Goal: Use online tool/utility: Utilize a website feature to perform a specific function

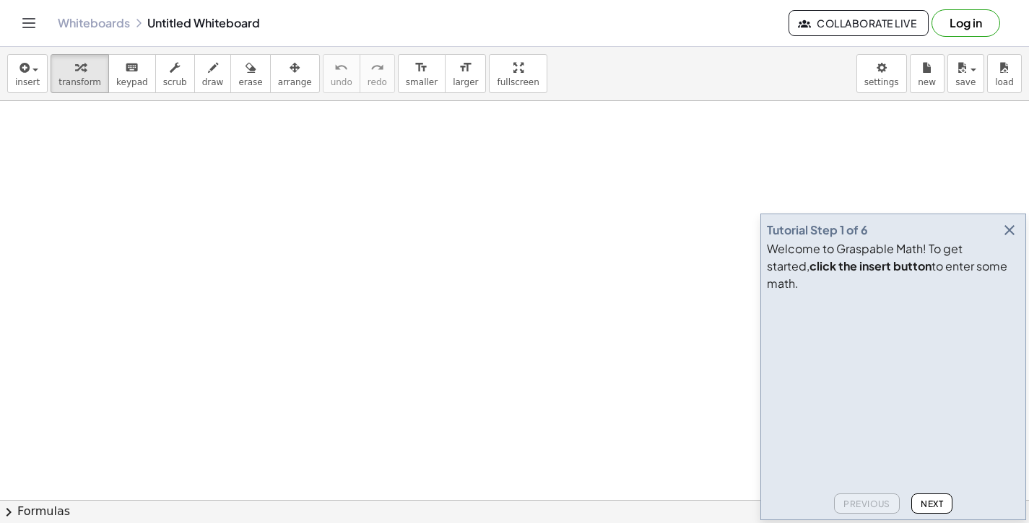
click at [1014, 239] on icon "button" at bounding box center [1009, 230] width 17 height 17
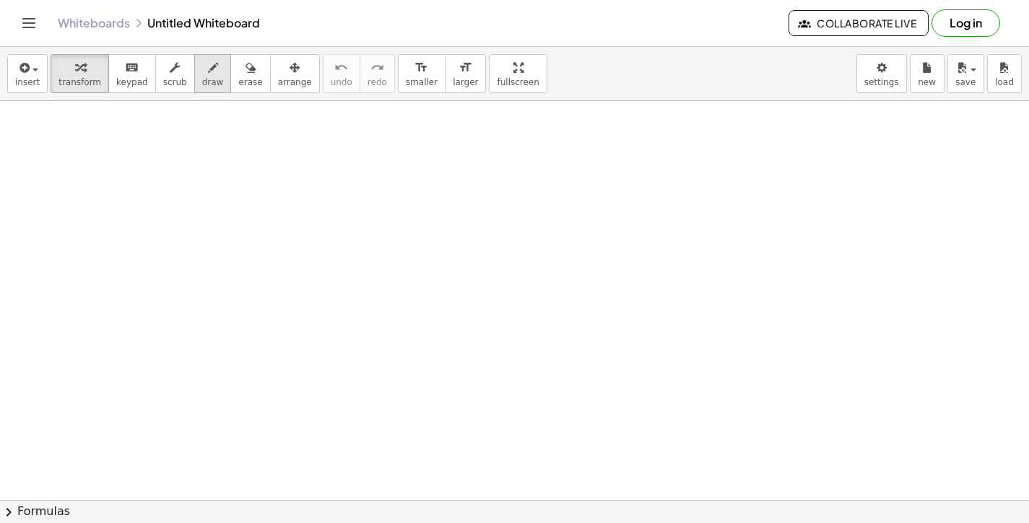
drag, startPoint x: 198, startPoint y: 74, endPoint x: 207, endPoint y: 74, distance: 9.4
click at [208, 74] on icon "button" at bounding box center [213, 67] width 10 height 17
drag, startPoint x: 253, startPoint y: 274, endPoint x: 265, endPoint y: 287, distance: 18.4
drag, startPoint x: 276, startPoint y: 337, endPoint x: 249, endPoint y: 334, distance: 27.7
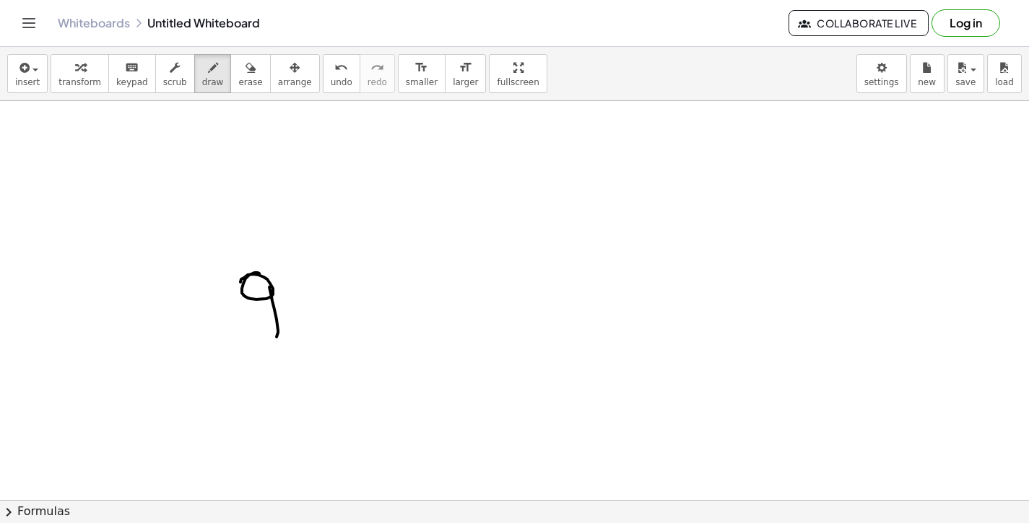
drag, startPoint x: 298, startPoint y: 279, endPoint x: 308, endPoint y: 276, distance: 9.8
drag, startPoint x: 351, startPoint y: 277, endPoint x: 370, endPoint y: 288, distance: 21.7
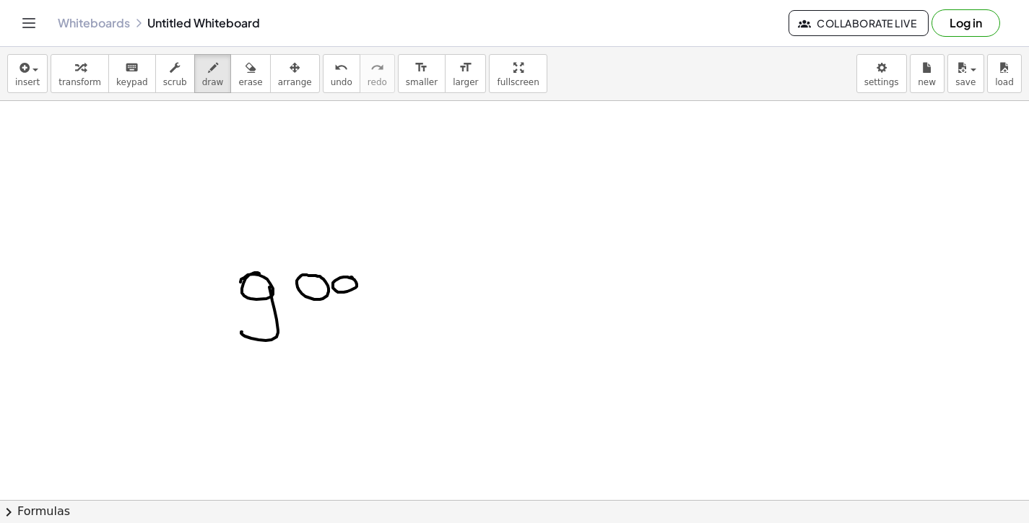
drag, startPoint x: 376, startPoint y: 270, endPoint x: 390, endPoint y: 292, distance: 26.2
drag, startPoint x: 383, startPoint y: 282, endPoint x: 397, endPoint y: 284, distance: 14.5
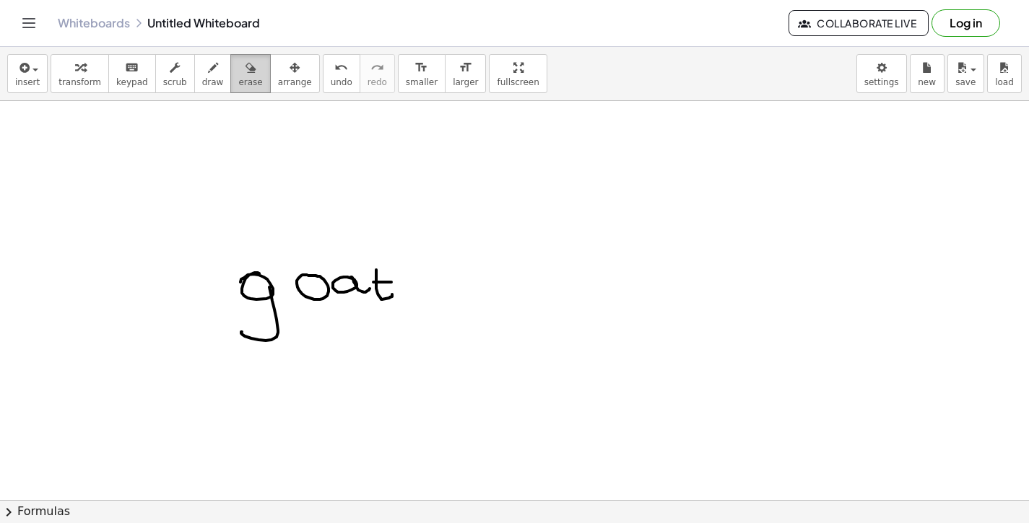
click at [238, 81] on span "erase" at bounding box center [250, 82] width 24 height 10
drag, startPoint x: 393, startPoint y: 283, endPoint x: 505, endPoint y: 336, distance: 124.0
click at [202, 79] on span "draw" at bounding box center [213, 82] width 22 height 10
drag, startPoint x: 352, startPoint y: 273, endPoint x: 370, endPoint y: 290, distance: 25.0
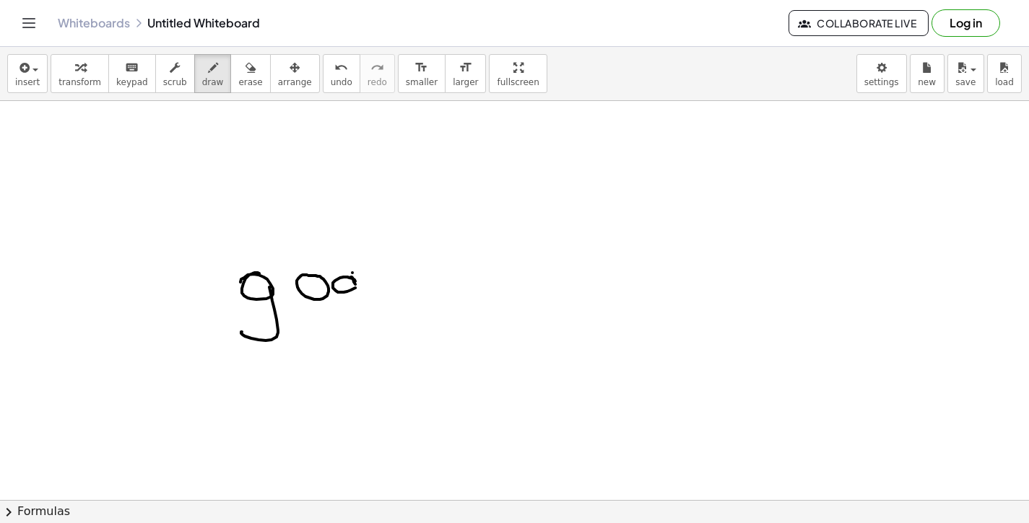
drag, startPoint x: 375, startPoint y: 278, endPoint x: 391, endPoint y: 288, distance: 18.8
drag, startPoint x: 368, startPoint y: 279, endPoint x: 385, endPoint y: 280, distance: 16.7
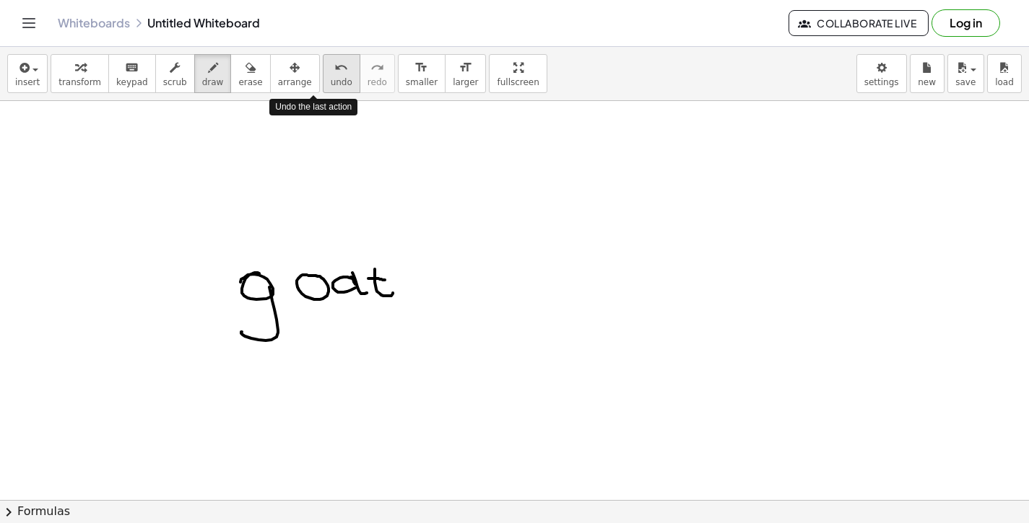
click at [334, 71] on icon "undo" at bounding box center [341, 67] width 14 height 17
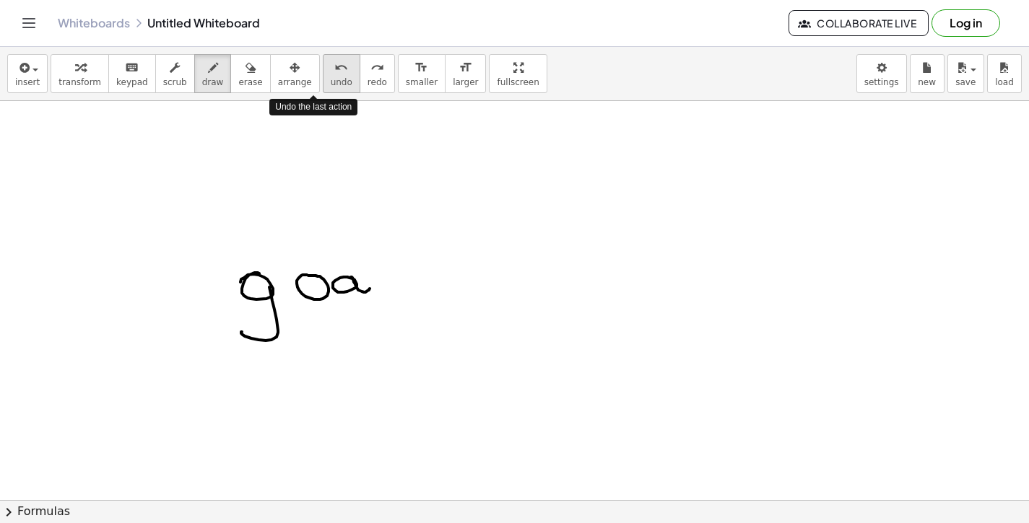
click at [334, 71] on icon "undo" at bounding box center [341, 67] width 14 height 17
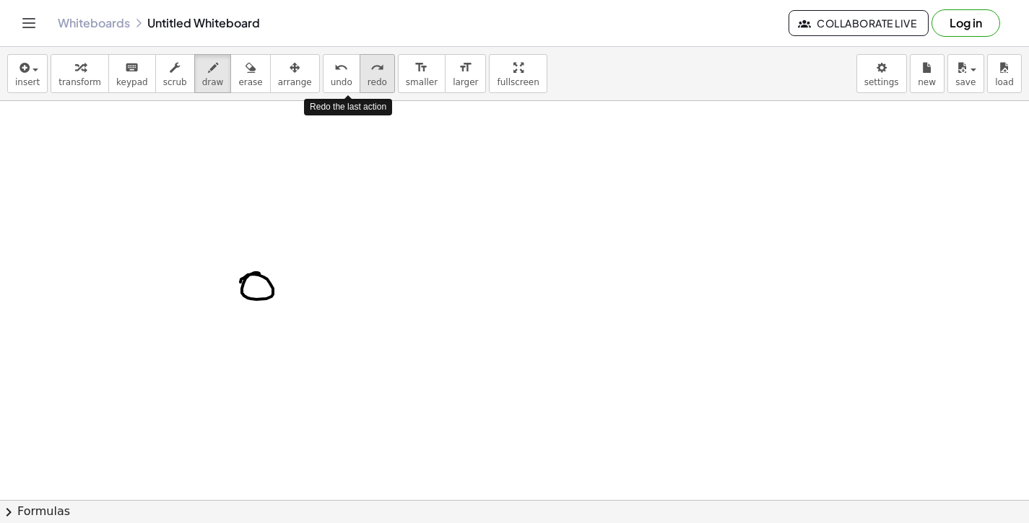
click at [367, 77] on span "redo" at bounding box center [376, 82] width 19 height 10
click at [370, 74] on icon "redo" at bounding box center [377, 67] width 14 height 17
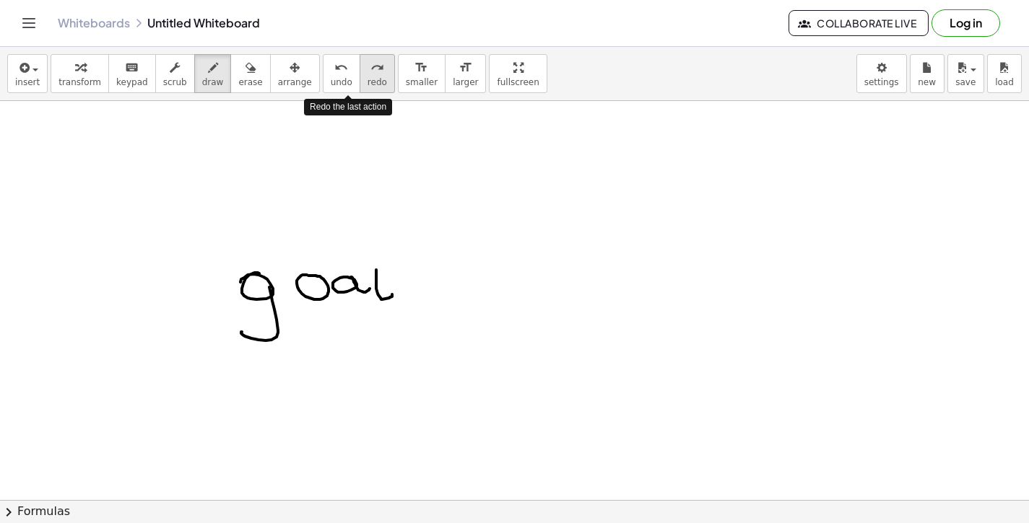
click at [370, 74] on icon "redo" at bounding box center [377, 67] width 14 height 17
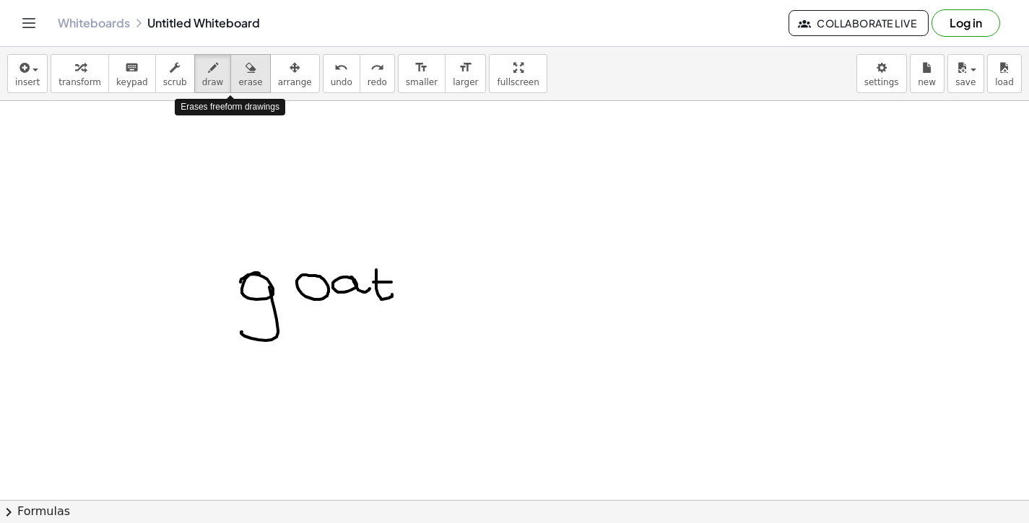
click at [238, 74] on div "button" at bounding box center [250, 66] width 24 height 17
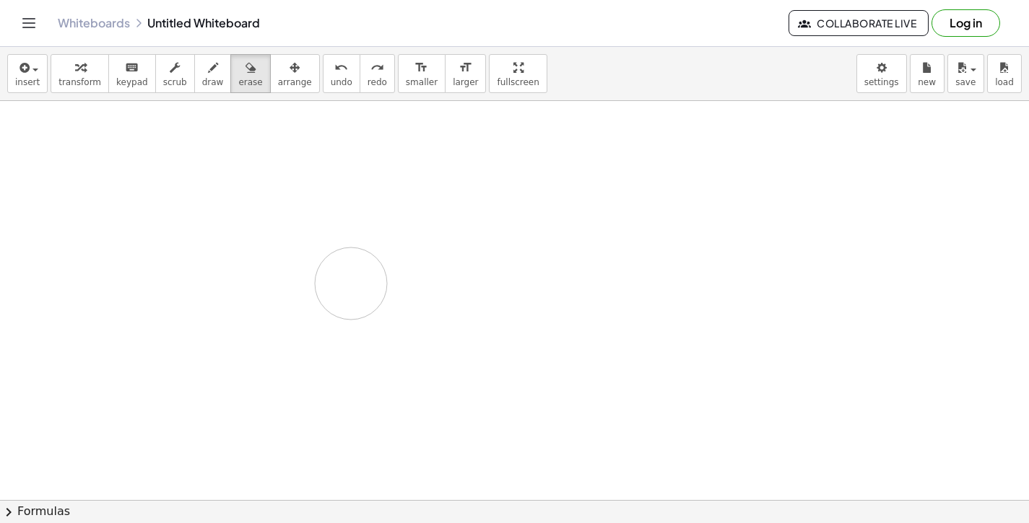
drag, startPoint x: 261, startPoint y: 335, endPoint x: 219, endPoint y: 123, distance: 215.8
click at [202, 82] on span "draw" at bounding box center [213, 82] width 22 height 10
drag, startPoint x: 47, startPoint y: 139, endPoint x: 50, endPoint y: 171, distance: 31.9
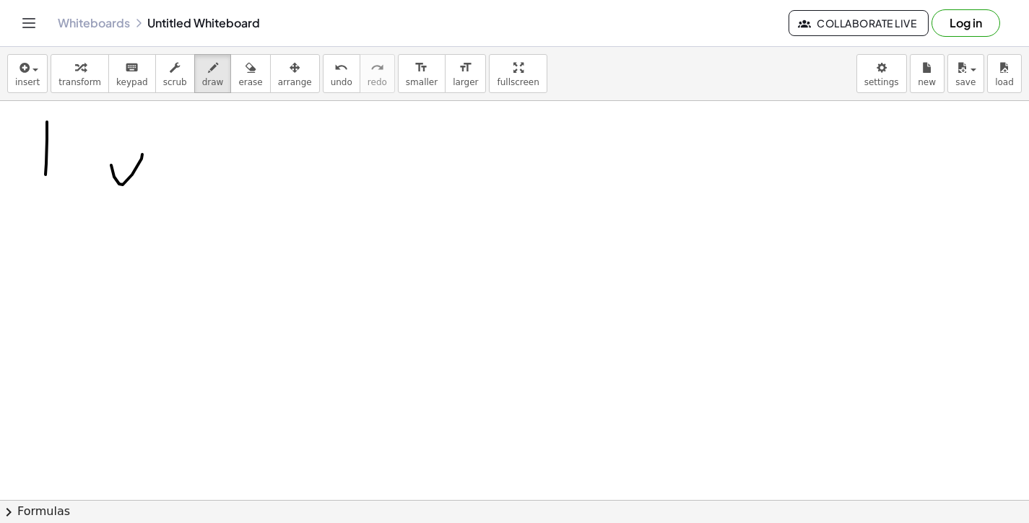
drag, startPoint x: 114, startPoint y: 177, endPoint x: 154, endPoint y: 164, distance: 42.5
drag, startPoint x: 169, startPoint y: 188, endPoint x: 204, endPoint y: 193, distance: 35.8
drag, startPoint x: 463, startPoint y: 141, endPoint x: 483, endPoint y: 167, distance: 32.9
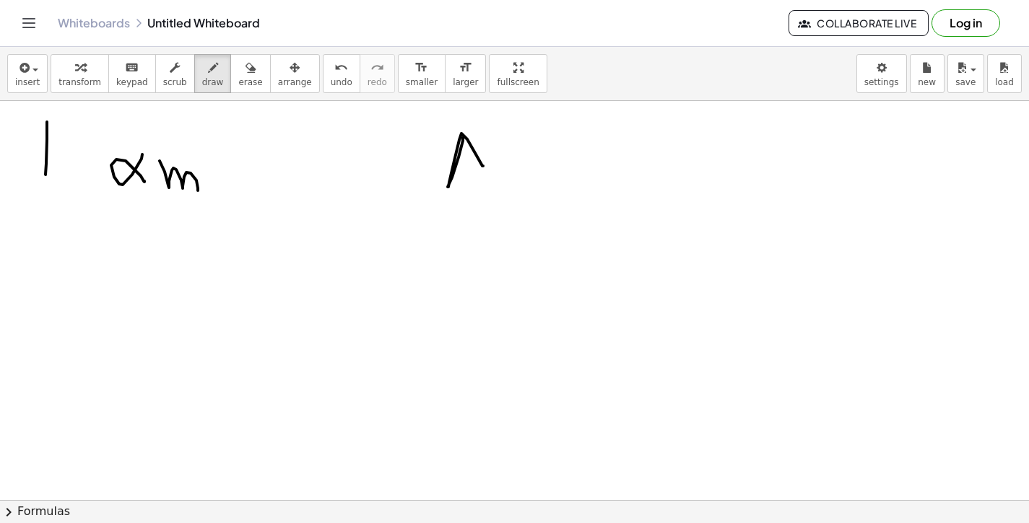
drag, startPoint x: 456, startPoint y: 164, endPoint x: 471, endPoint y: 165, distance: 14.5
drag, startPoint x: 153, startPoint y: 225, endPoint x: 56, endPoint y: 214, distance: 97.3
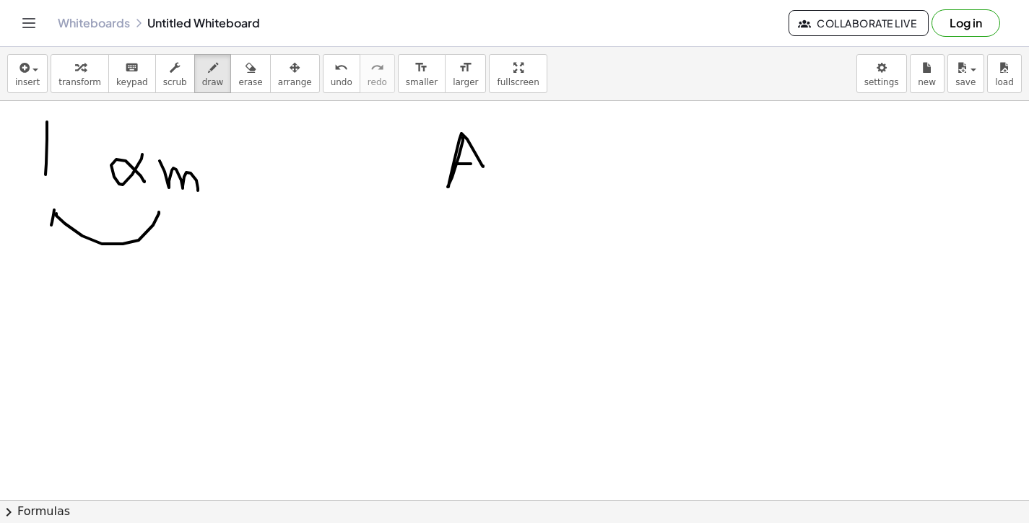
drag, startPoint x: 51, startPoint y: 225, endPoint x: 83, endPoint y: 221, distance: 32.1
drag, startPoint x: 127, startPoint y: 116, endPoint x: 191, endPoint y: 148, distance: 71.7
drag, startPoint x: 191, startPoint y: 147, endPoint x: 206, endPoint y: 137, distance: 17.8
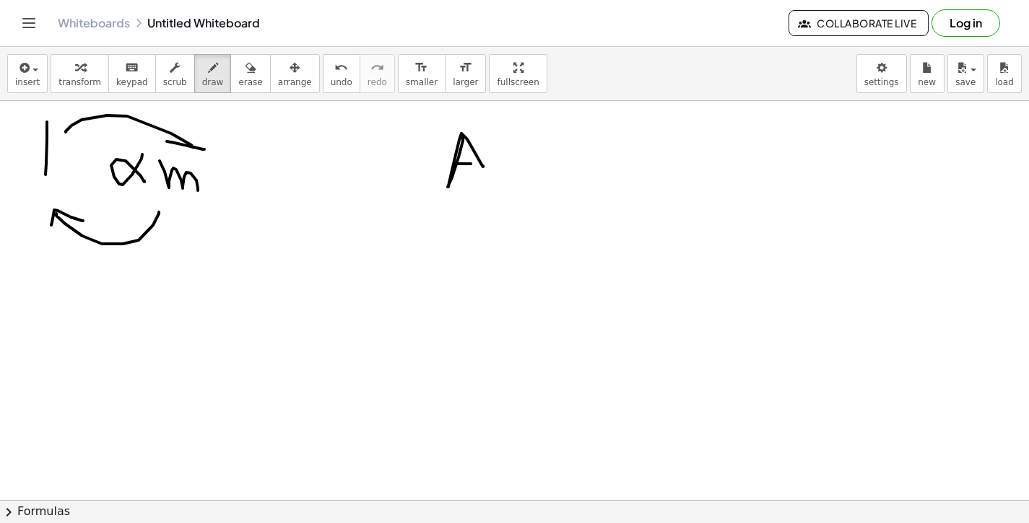
drag, startPoint x: 505, startPoint y: 170, endPoint x: 528, endPoint y: 170, distance: 22.4
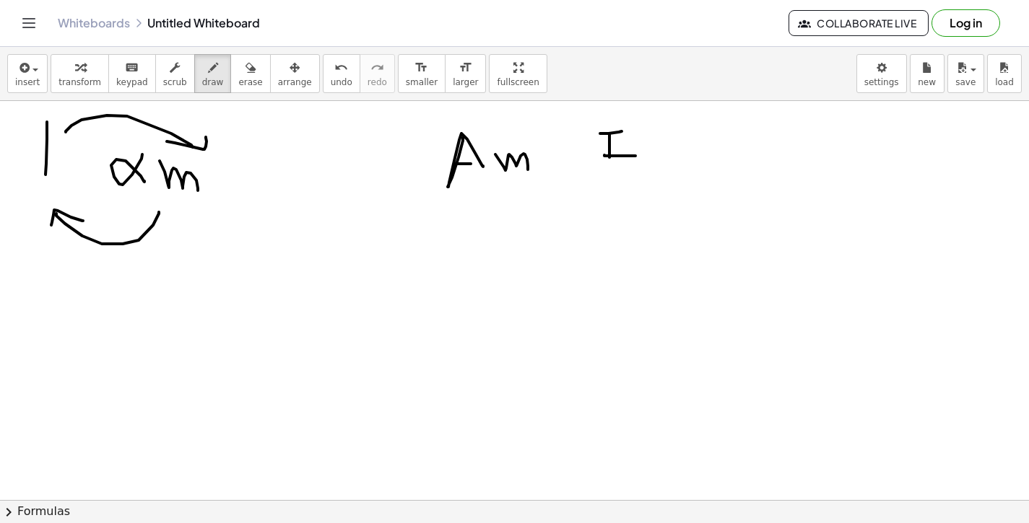
drag, startPoint x: 604, startPoint y: 155, endPoint x: 636, endPoint y: 156, distance: 31.8
drag, startPoint x: 653, startPoint y: 119, endPoint x: 659, endPoint y: 141, distance: 22.6
drag, startPoint x: 659, startPoint y: 155, endPoint x: 701, endPoint y: 176, distance: 46.8
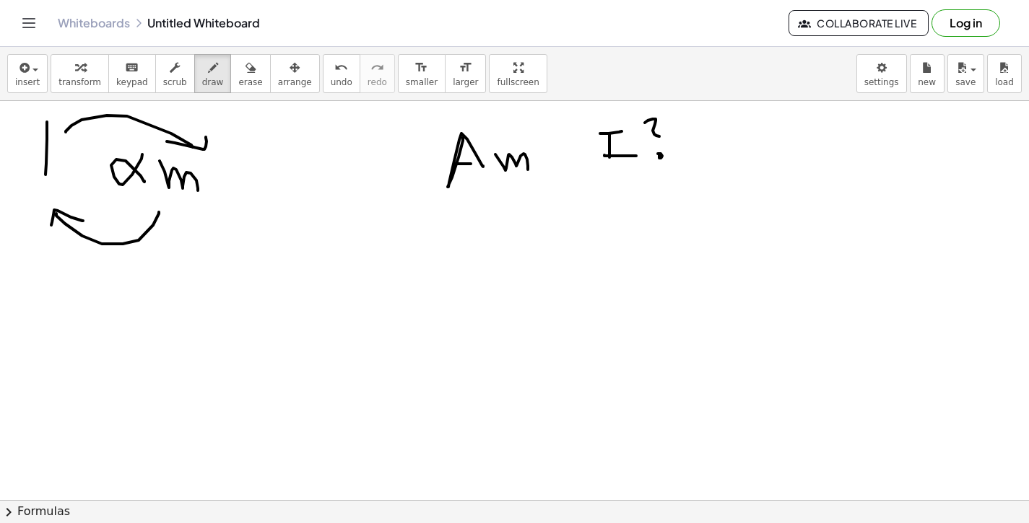
drag, startPoint x: 50, startPoint y: 287, endPoint x: 71, endPoint y: 300, distance: 25.6
drag, startPoint x: 105, startPoint y: 279, endPoint x: 162, endPoint y: 282, distance: 57.8
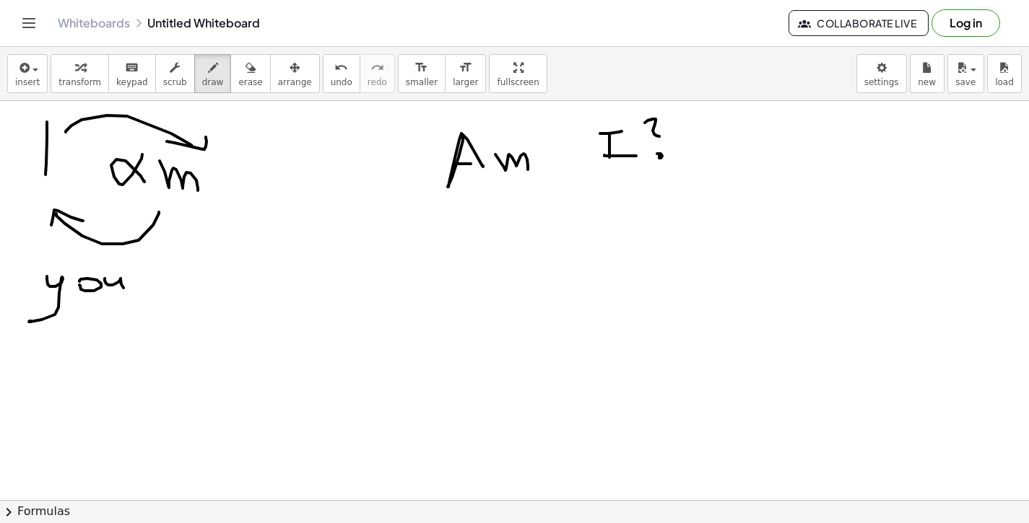
drag, startPoint x: 175, startPoint y: 288, endPoint x: 183, endPoint y: 286, distance: 8.2
drag, startPoint x: 191, startPoint y: 277, endPoint x: 204, endPoint y: 272, distance: 13.9
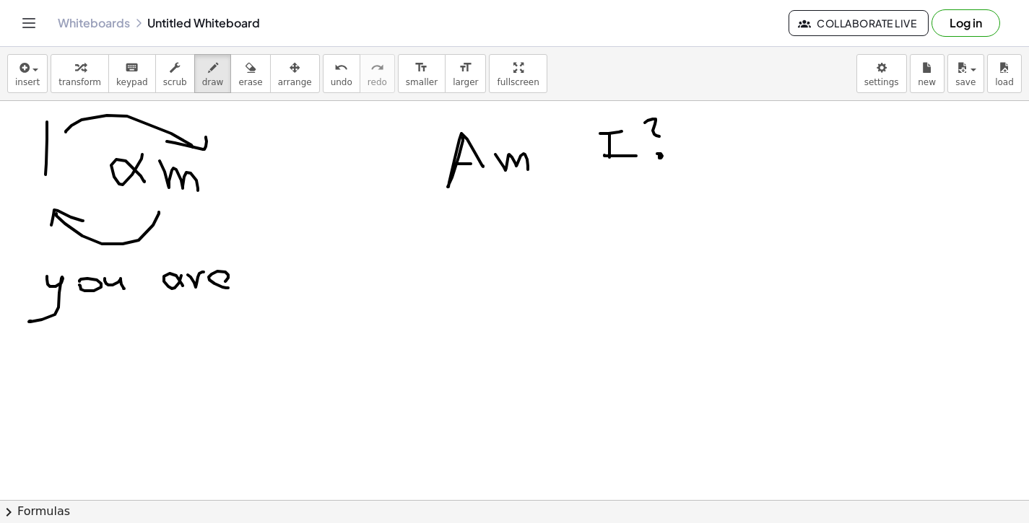
drag, startPoint x: 225, startPoint y: 272, endPoint x: 235, endPoint y: 287, distance: 18.2
click at [230, 89] on button "erase" at bounding box center [250, 73] width 40 height 39
drag, startPoint x: 47, startPoint y: 271, endPoint x: 40, endPoint y: 306, distance: 36.1
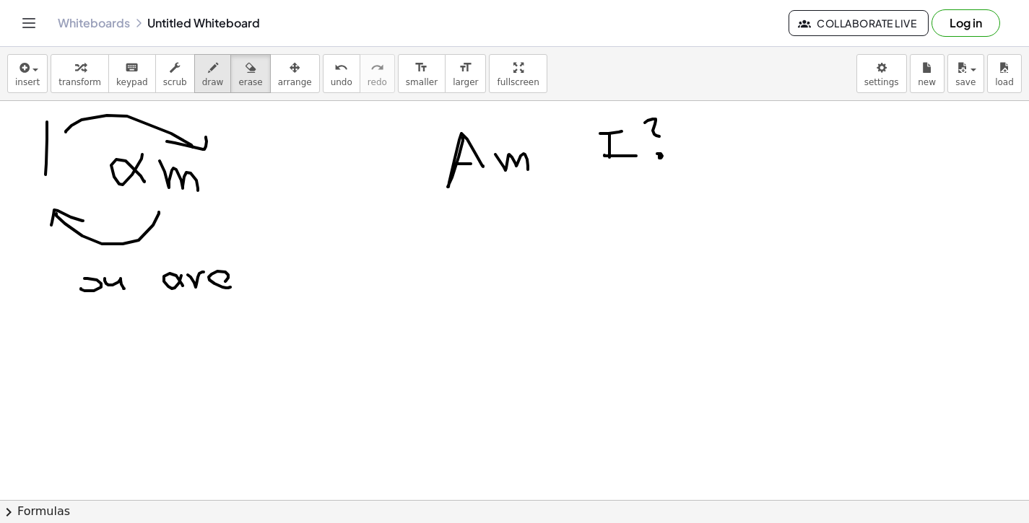
click at [208, 70] on icon "button" at bounding box center [213, 67] width 10 height 17
drag, startPoint x: 59, startPoint y: 301, endPoint x: 55, endPoint y: 262, distance: 39.2
drag, startPoint x: 57, startPoint y: 258, endPoint x: 83, endPoint y: 281, distance: 34.8
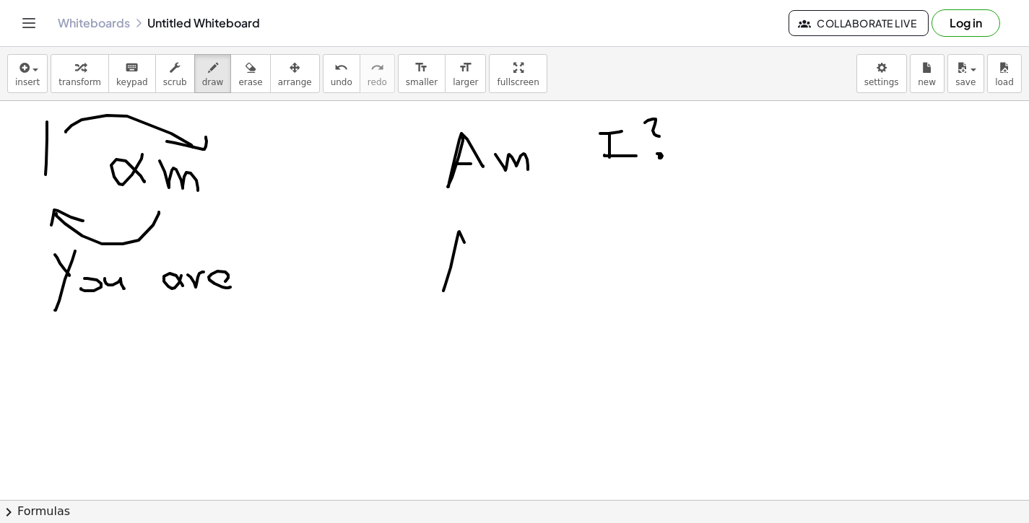
drag, startPoint x: 450, startPoint y: 268, endPoint x: 471, endPoint y: 275, distance: 21.5
drag, startPoint x: 453, startPoint y: 267, endPoint x: 468, endPoint y: 264, distance: 15.4
drag, startPoint x: 492, startPoint y: 275, endPoint x: 500, endPoint y: 257, distance: 19.7
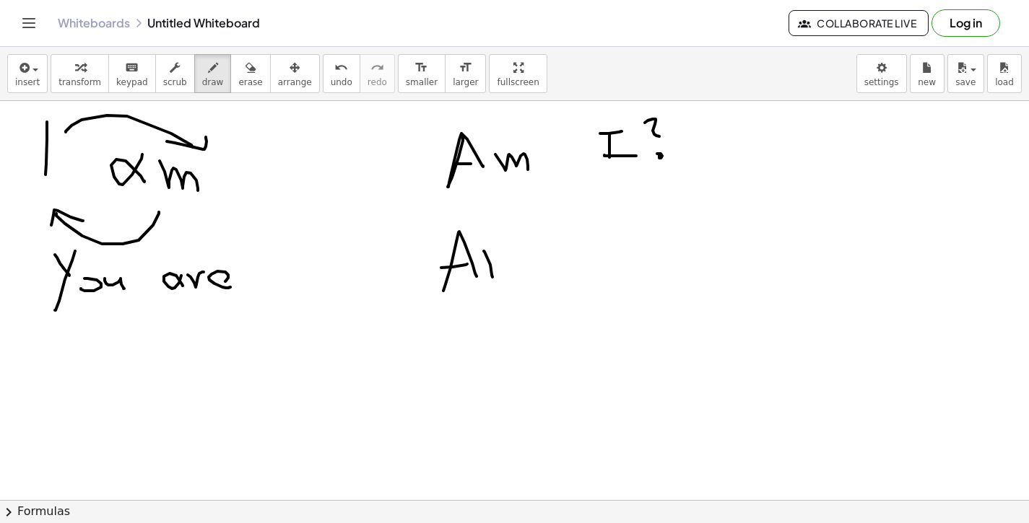
drag, startPoint x: 516, startPoint y: 253, endPoint x: 560, endPoint y: 258, distance: 44.3
drag, startPoint x: 578, startPoint y: 250, endPoint x: 618, endPoint y: 253, distance: 39.8
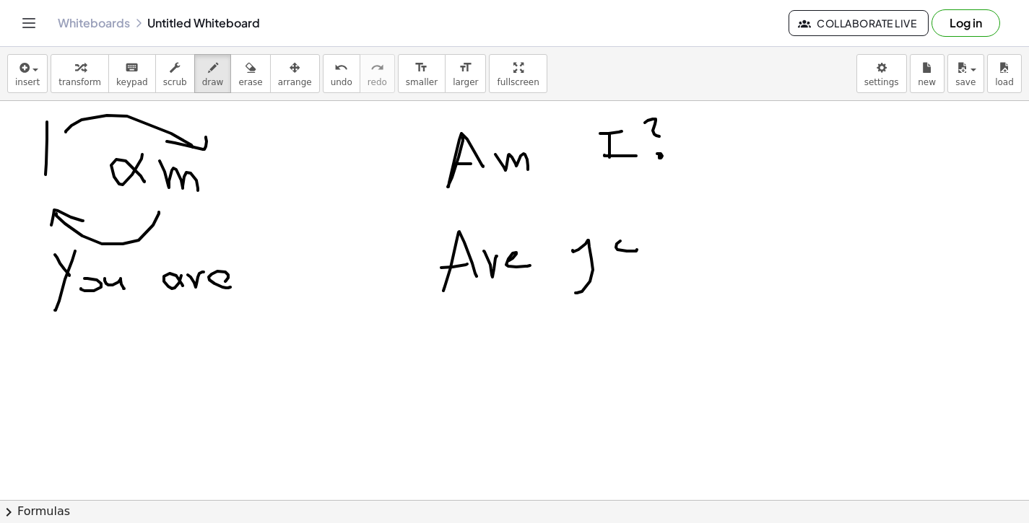
drag, startPoint x: 616, startPoint y: 248, endPoint x: 627, endPoint y: 244, distance: 11.4
drag, startPoint x: 641, startPoint y: 246, endPoint x: 673, endPoint y: 258, distance: 34.1
drag, startPoint x: 679, startPoint y: 216, endPoint x: 696, endPoint y: 265, distance: 51.8
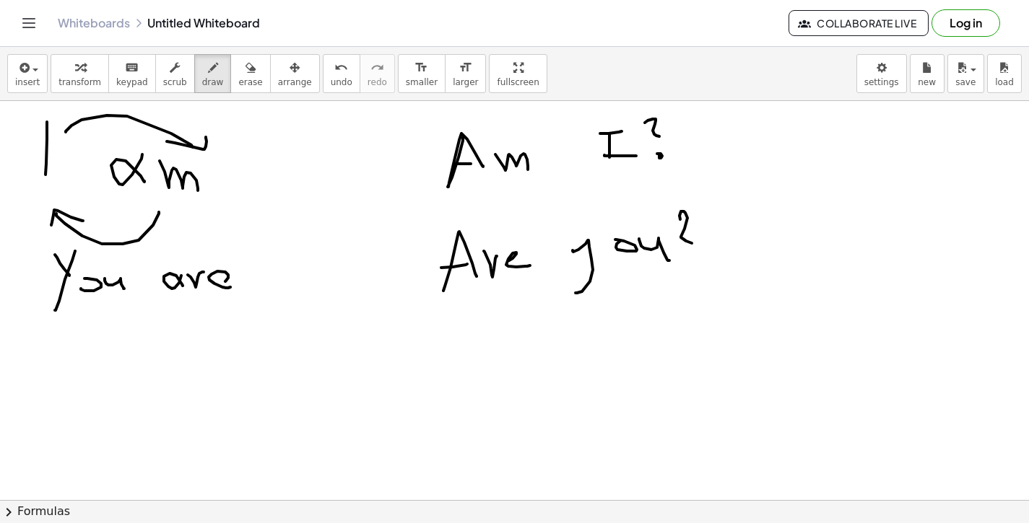
drag
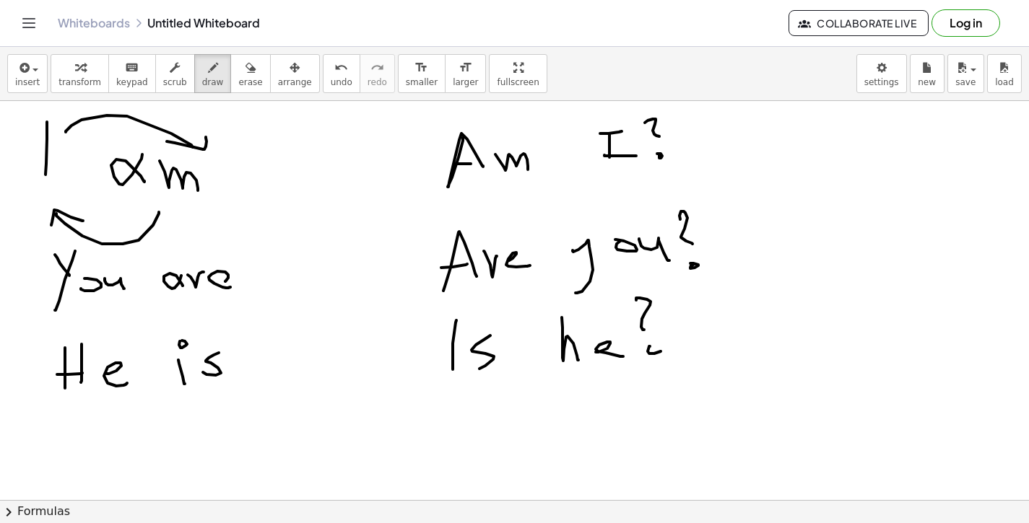
drag, startPoint x: 38, startPoint y: 422, endPoint x: 61, endPoint y: 424, distance: 23.2
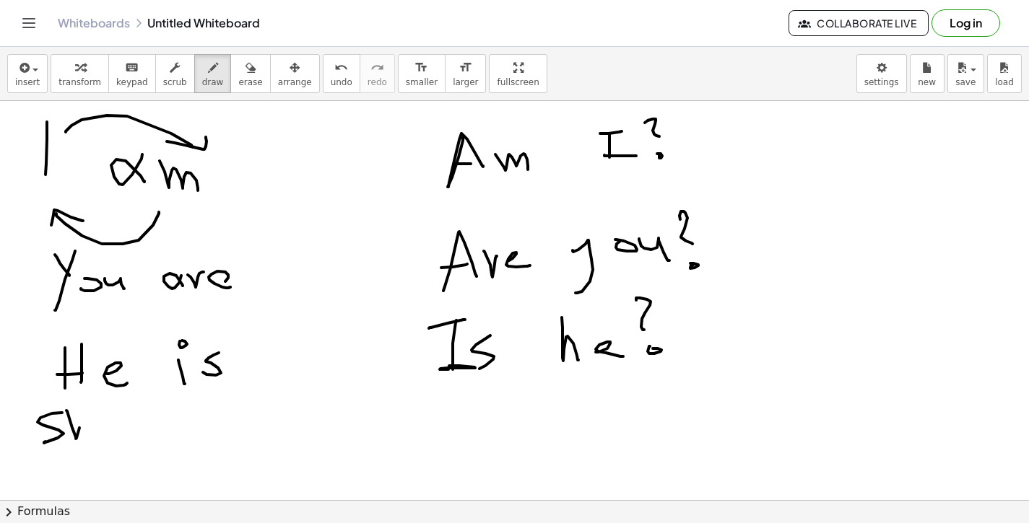
drag, startPoint x: 76, startPoint y: 439, endPoint x: 97, endPoint y: 436, distance: 21.1
drag, startPoint x: 107, startPoint y: 427, endPoint x: 156, endPoint y: 433, distance: 49.5
drag, startPoint x: 173, startPoint y: 438, endPoint x: 173, endPoint y: 429, distance: 9.4
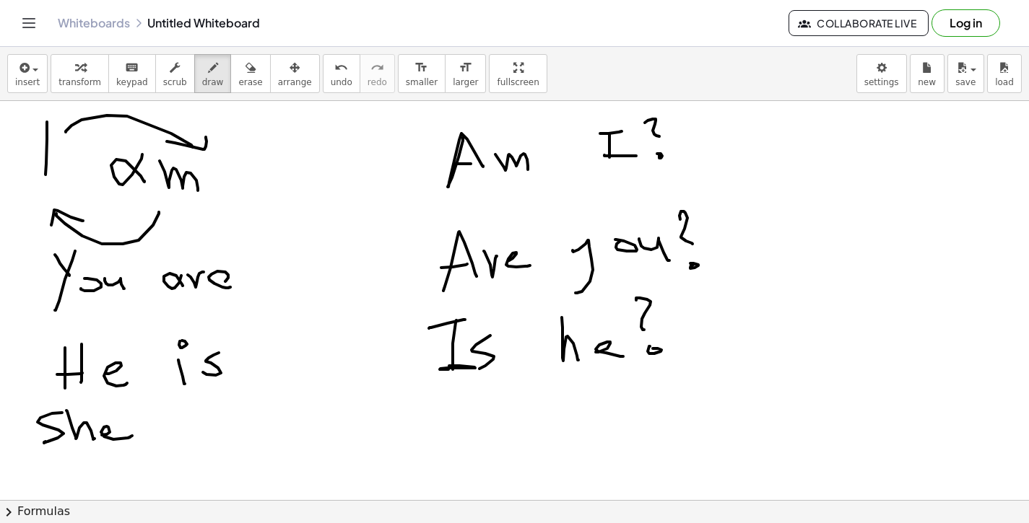
drag, startPoint x: 191, startPoint y: 409, endPoint x: 196, endPoint y: 430, distance: 21.5
drag, startPoint x: 445, startPoint y: 396, endPoint x: 427, endPoint y: 401, distance: 19.4
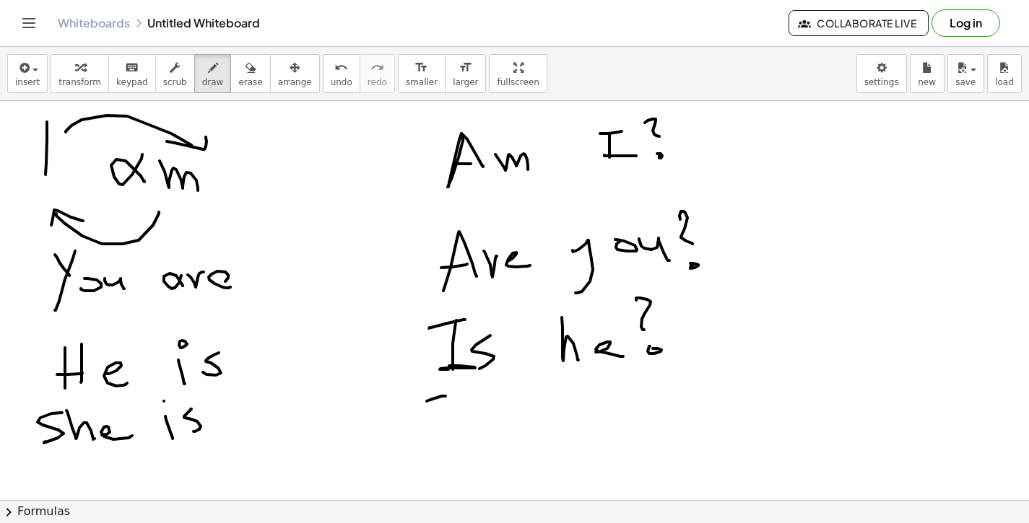
drag, startPoint x: 424, startPoint y: 426, endPoint x: 450, endPoint y: 424, distance: 26.8
drag, startPoint x: 458, startPoint y: 402, endPoint x: 458, endPoint y: 427, distance: 25.3
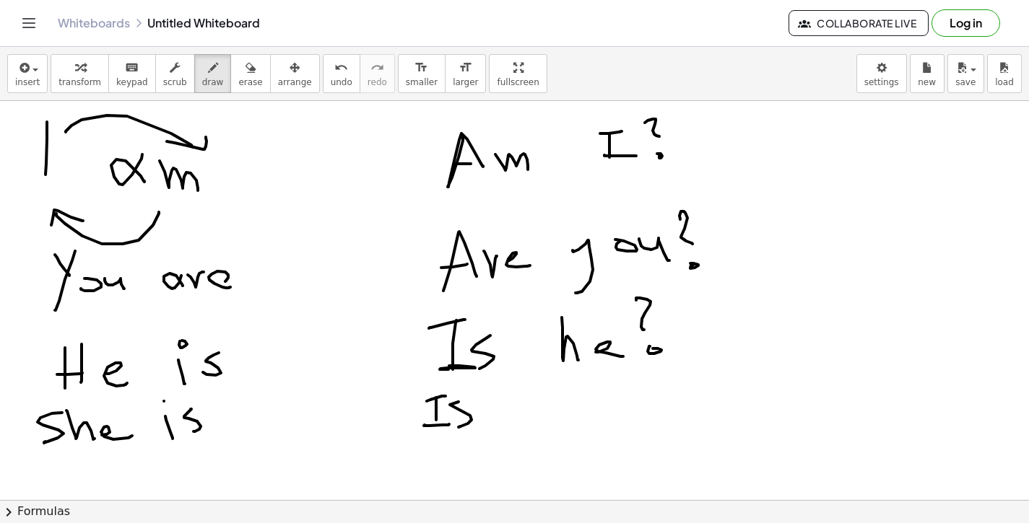
drag, startPoint x: 503, startPoint y: 390, endPoint x: 530, endPoint y: 416, distance: 37.3
drag, startPoint x: 490, startPoint y: 408, endPoint x: 506, endPoint y: 421, distance: 20.5
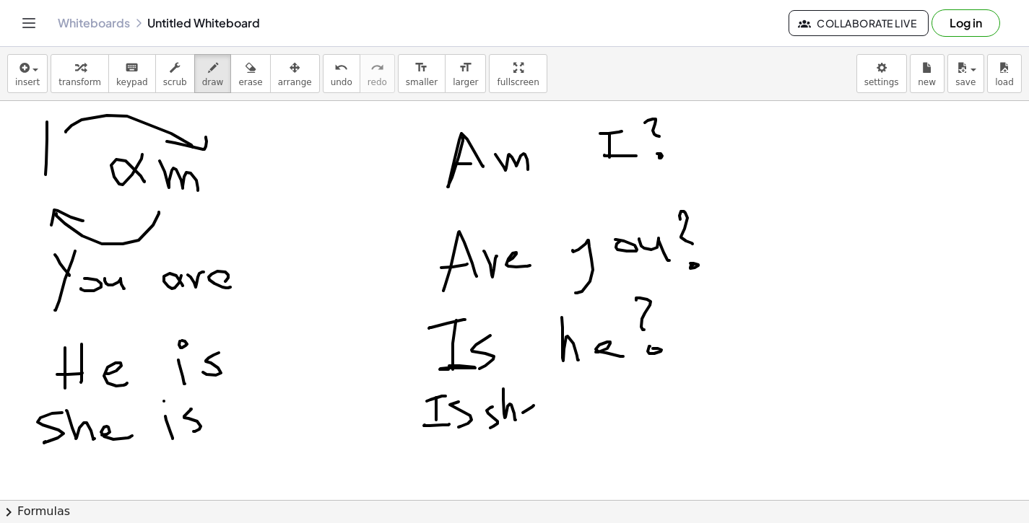
drag, startPoint x: 523, startPoint y: 413, endPoint x: 541, endPoint y: 417, distance: 19.1
drag, startPoint x: 562, startPoint y: 380, endPoint x: 568, endPoint y: 411, distance: 30.9
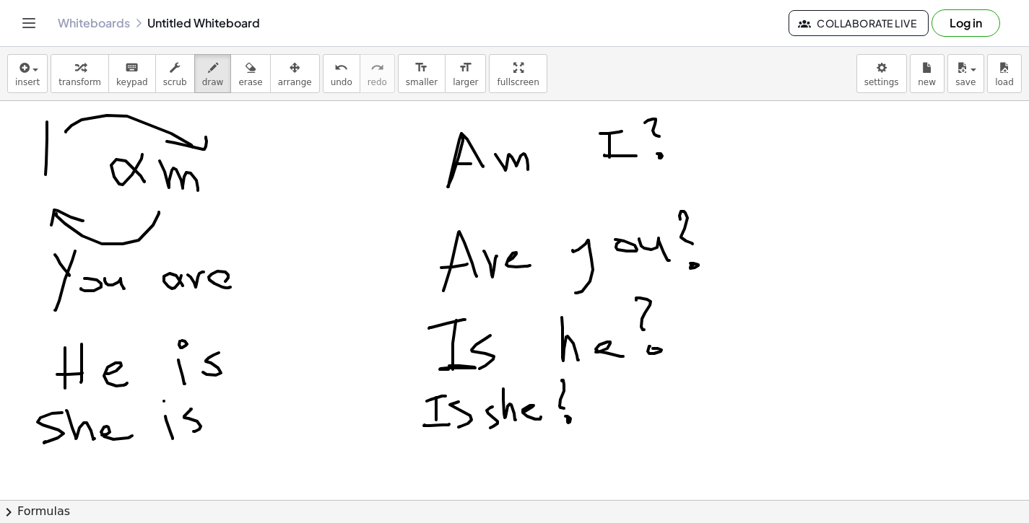
drag, startPoint x: 87, startPoint y: 471, endPoint x: 97, endPoint y: 477, distance: 12.0
drag, startPoint x: 92, startPoint y: 474, endPoint x: 82, endPoint y: 473, distance: 10.9
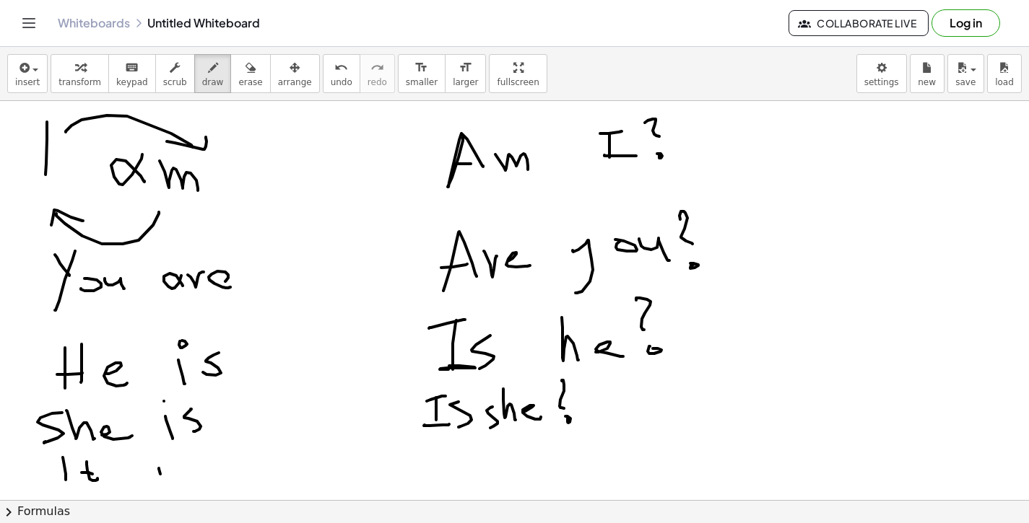
drag, startPoint x: 160, startPoint y: 474, endPoint x: 155, endPoint y: 465, distance: 10.7
drag, startPoint x: 178, startPoint y: 464, endPoint x: 226, endPoint y: 480, distance: 50.2
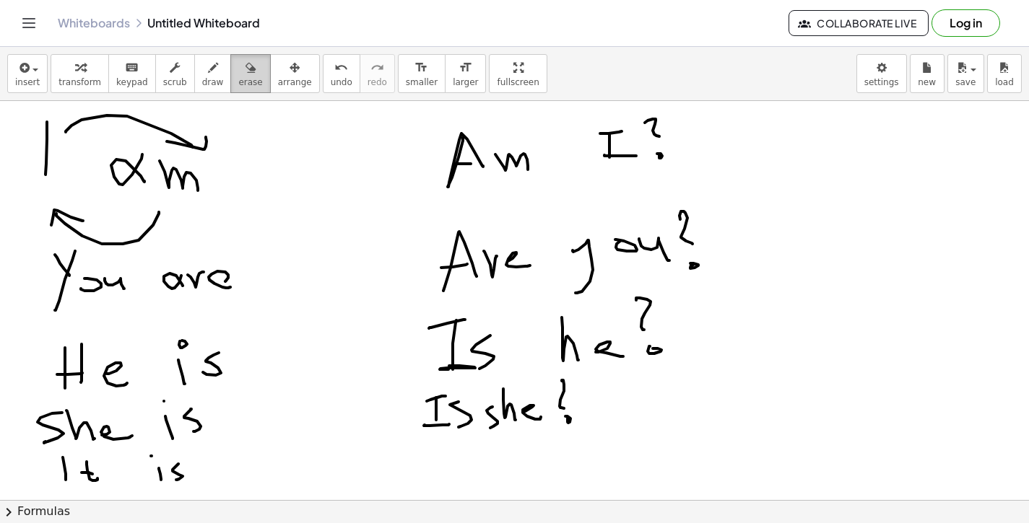
drag, startPoint x: 229, startPoint y: 78, endPoint x: 344, endPoint y: 158, distance: 140.6
click at [238, 78] on span "erase" at bounding box center [250, 82] width 24 height 10
drag, startPoint x: 575, startPoint y: 394, endPoint x: 349, endPoint y: 98, distance: 372.4
click at [202, 77] on span "draw" at bounding box center [213, 82] width 22 height 10
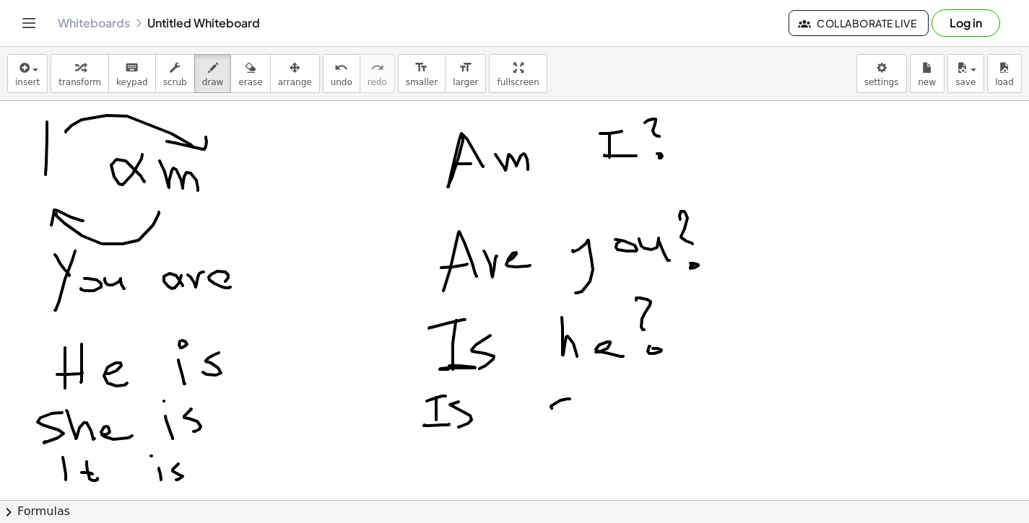
drag, startPoint x: 553, startPoint y: 405, endPoint x: 567, endPoint y: 411, distance: 15.8
drag, startPoint x: 582, startPoint y: 410, endPoint x: 596, endPoint y: 420, distance: 17.0
drag, startPoint x: 617, startPoint y: 415, endPoint x: 640, endPoint y: 406, distance: 24.3
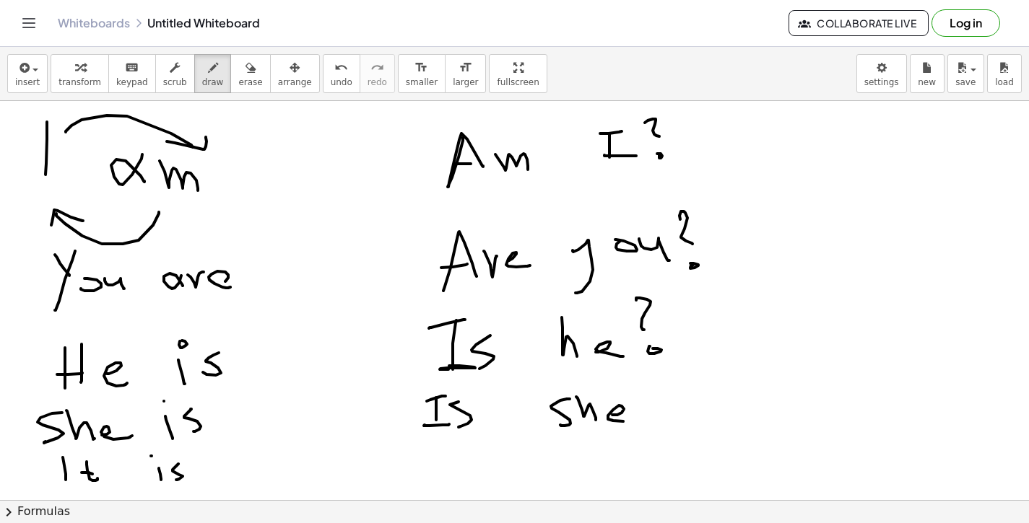
drag, startPoint x: 649, startPoint y: 388, endPoint x: 653, endPoint y: 415, distance: 27.1
drag, startPoint x: 656, startPoint y: 426, endPoint x: 646, endPoint y: 427, distance: 10.1
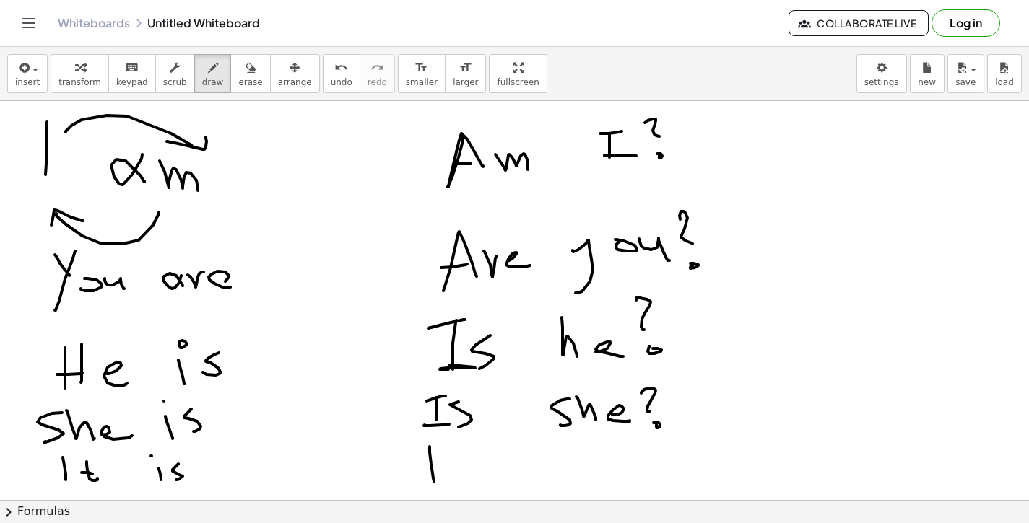
drag, startPoint x: 433, startPoint y: 479, endPoint x: 448, endPoint y: 474, distance: 15.3
drag, startPoint x: 456, startPoint y: 466, endPoint x: 495, endPoint y: 484, distance: 43.3
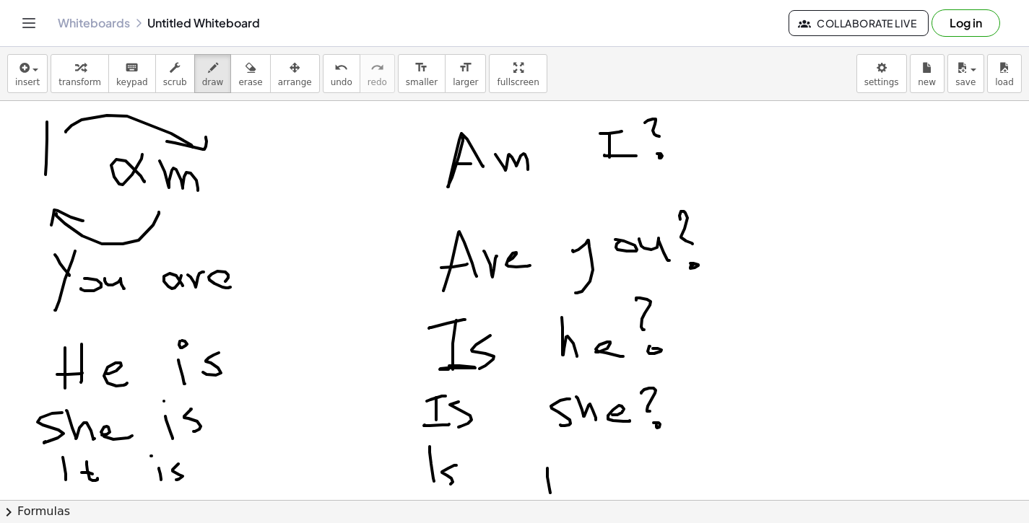
drag, startPoint x: 568, startPoint y: 473, endPoint x: 583, endPoint y: 481, distance: 17.1
drag, startPoint x: 642, startPoint y: 484, endPoint x: 718, endPoint y: 481, distance: 75.2
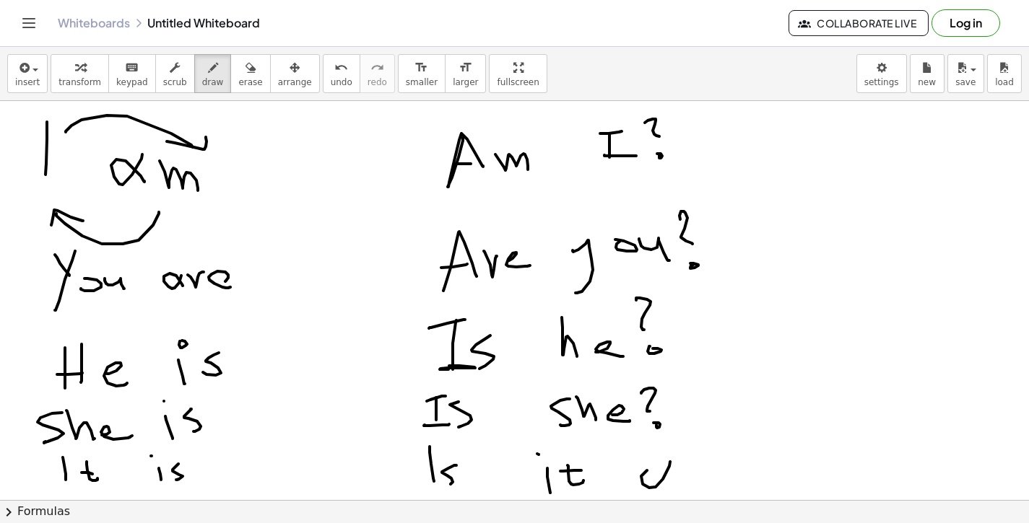
drag, startPoint x: 725, startPoint y: 460, endPoint x: 728, endPoint y: 478, distance: 18.3
drag, startPoint x: 746, startPoint y: 466, endPoint x: 793, endPoint y: 466, distance: 47.6
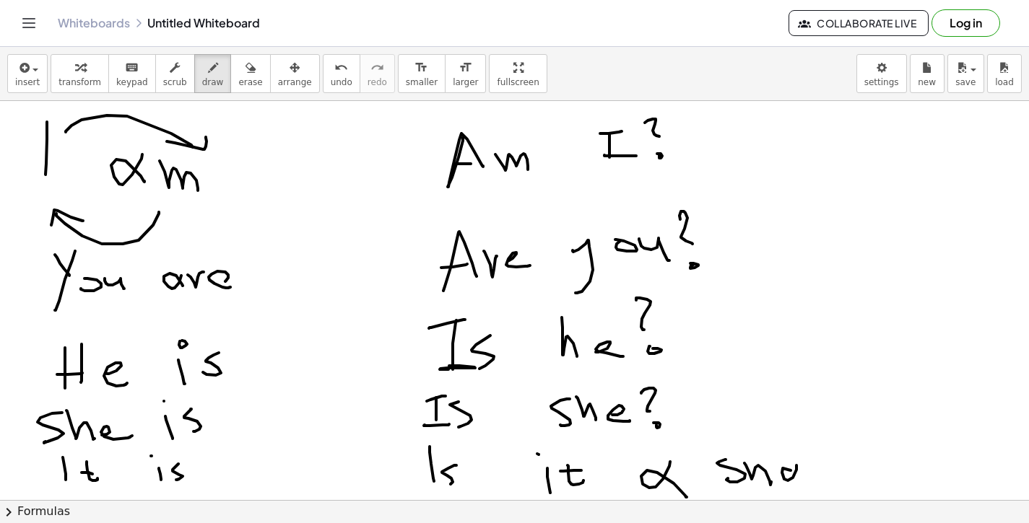
drag, startPoint x: 796, startPoint y: 470, endPoint x: 805, endPoint y: 481, distance: 13.9
